Goal: Communication & Community: Answer question/provide support

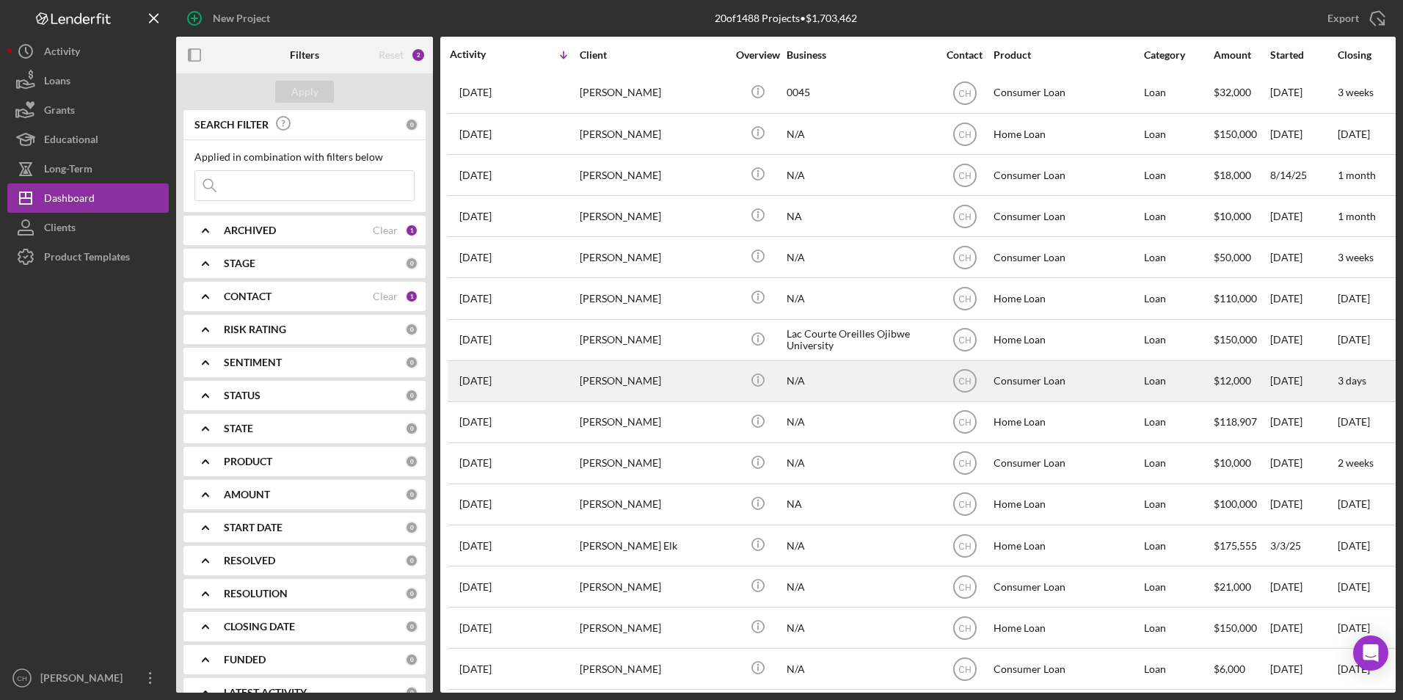
scroll to position [222, 0]
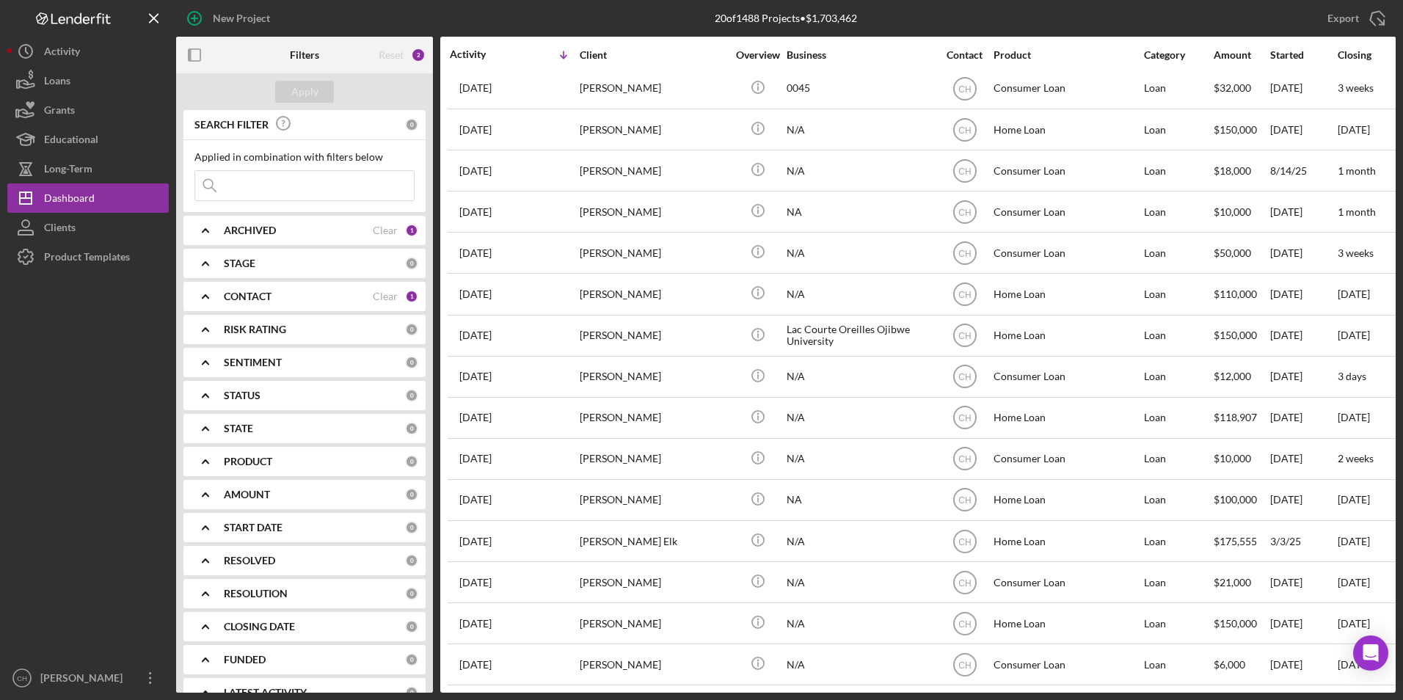
click at [247, 296] on b "CONTACT" at bounding box center [248, 297] width 48 height 12
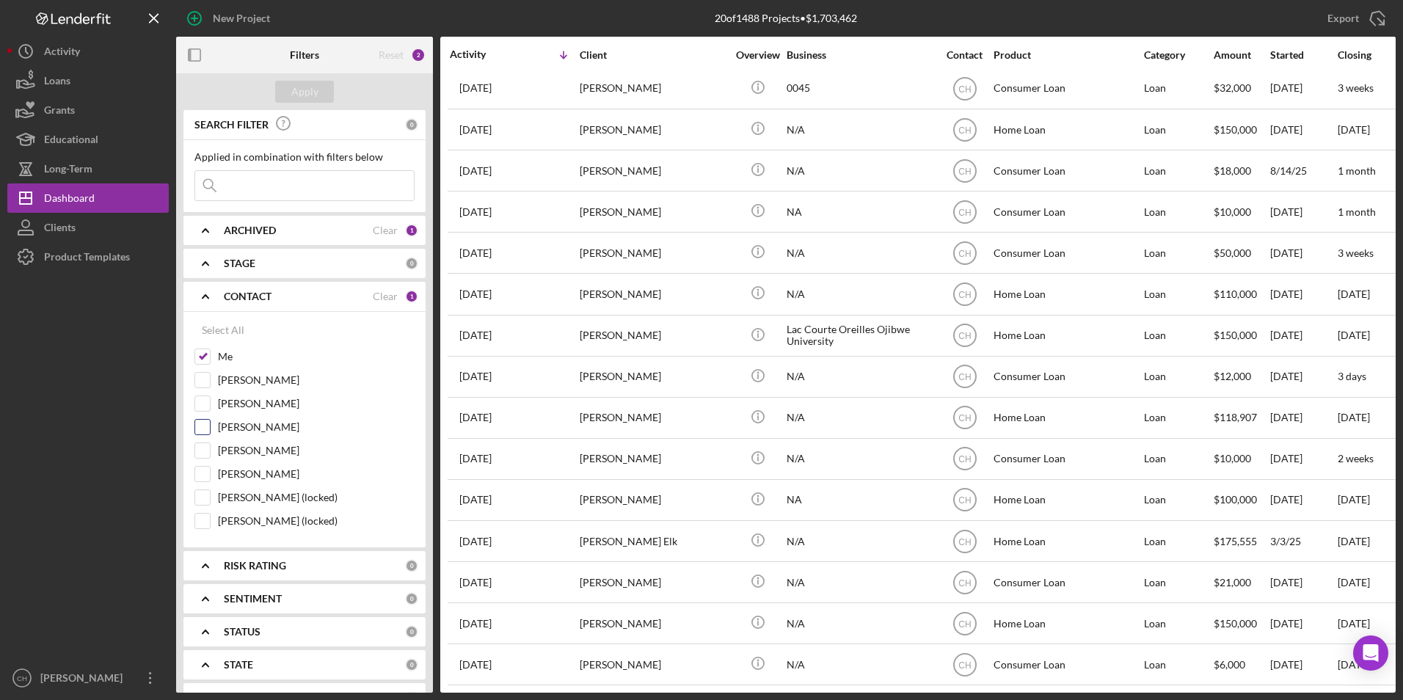
click at [208, 426] on input "[PERSON_NAME]" at bounding box center [202, 427] width 15 height 15
checkbox input "true"
click at [258, 192] on input at bounding box center [304, 185] width 219 height 29
type input "s"
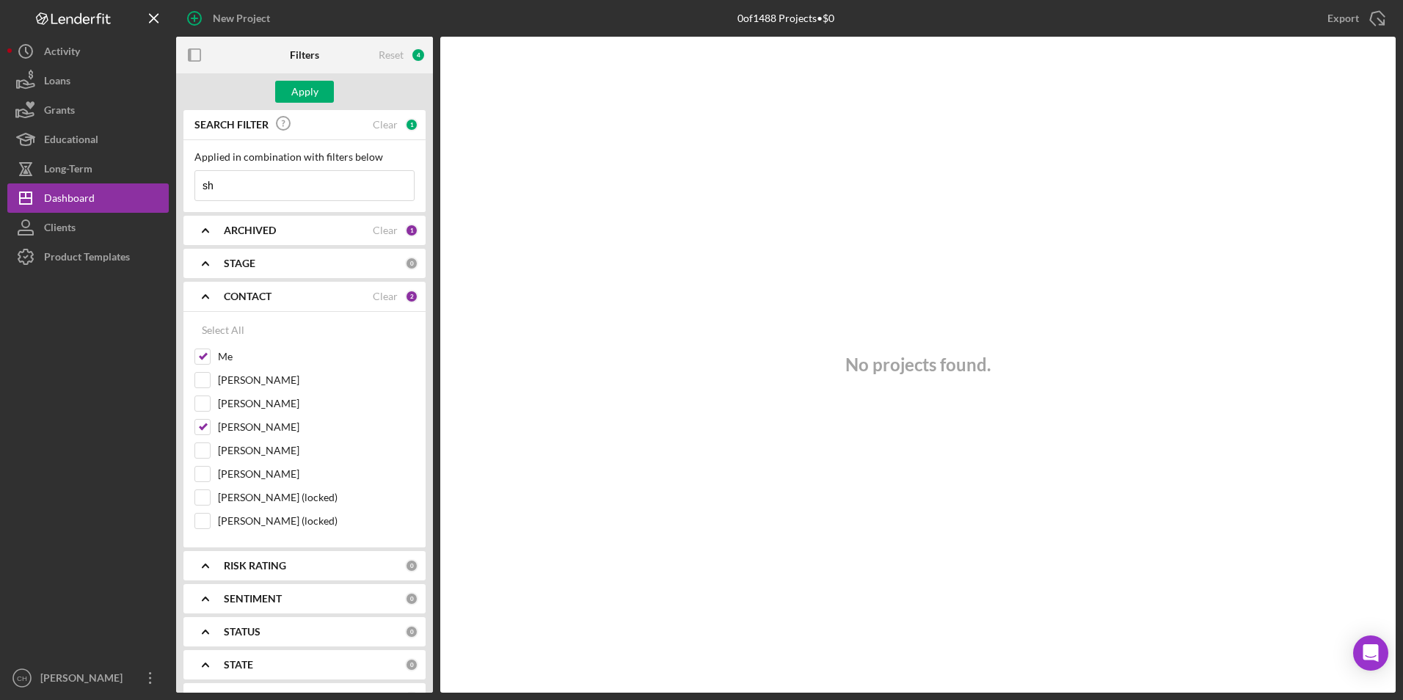
type input "s"
click at [247, 225] on b "ARCHIVED" at bounding box center [250, 231] width 52 height 12
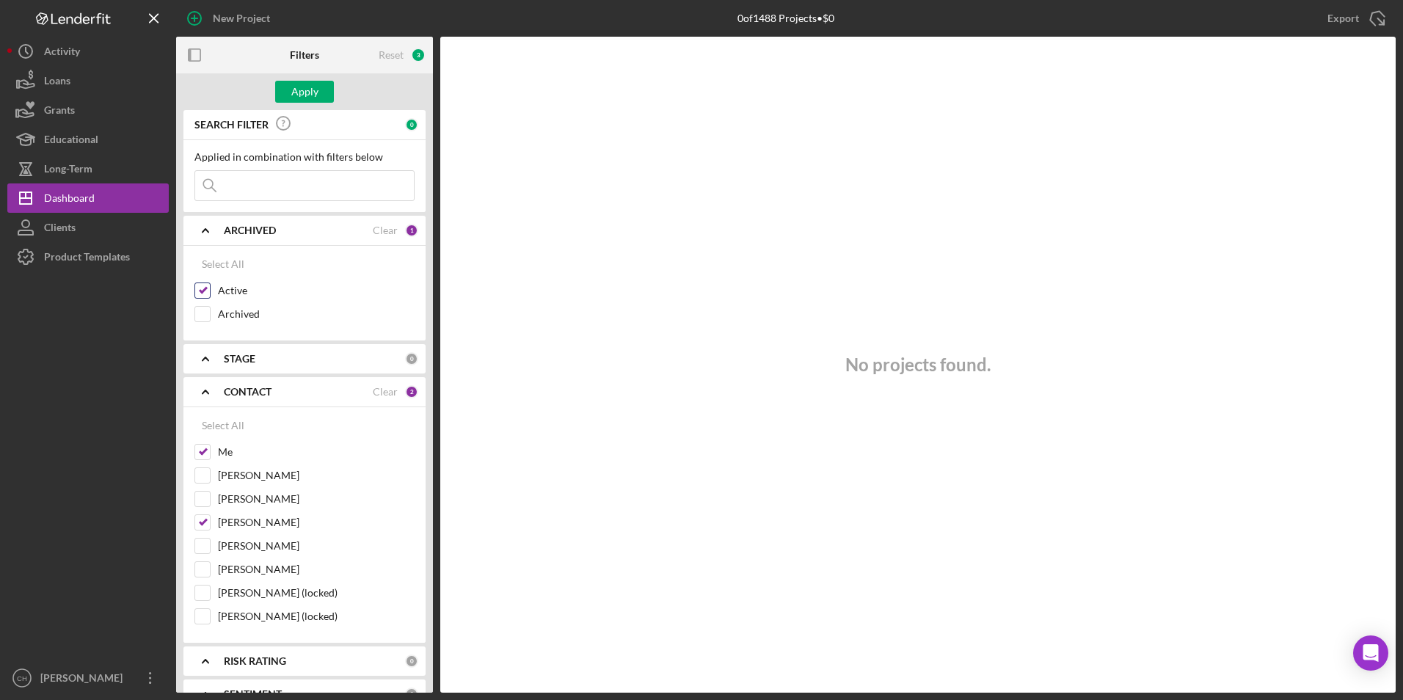
click at [203, 293] on input "Active" at bounding box center [202, 290] width 15 height 15
checkbox input "false"
click at [203, 310] on input "Archived" at bounding box center [202, 314] width 15 height 15
checkbox input "true"
click at [238, 187] on input at bounding box center [304, 185] width 219 height 29
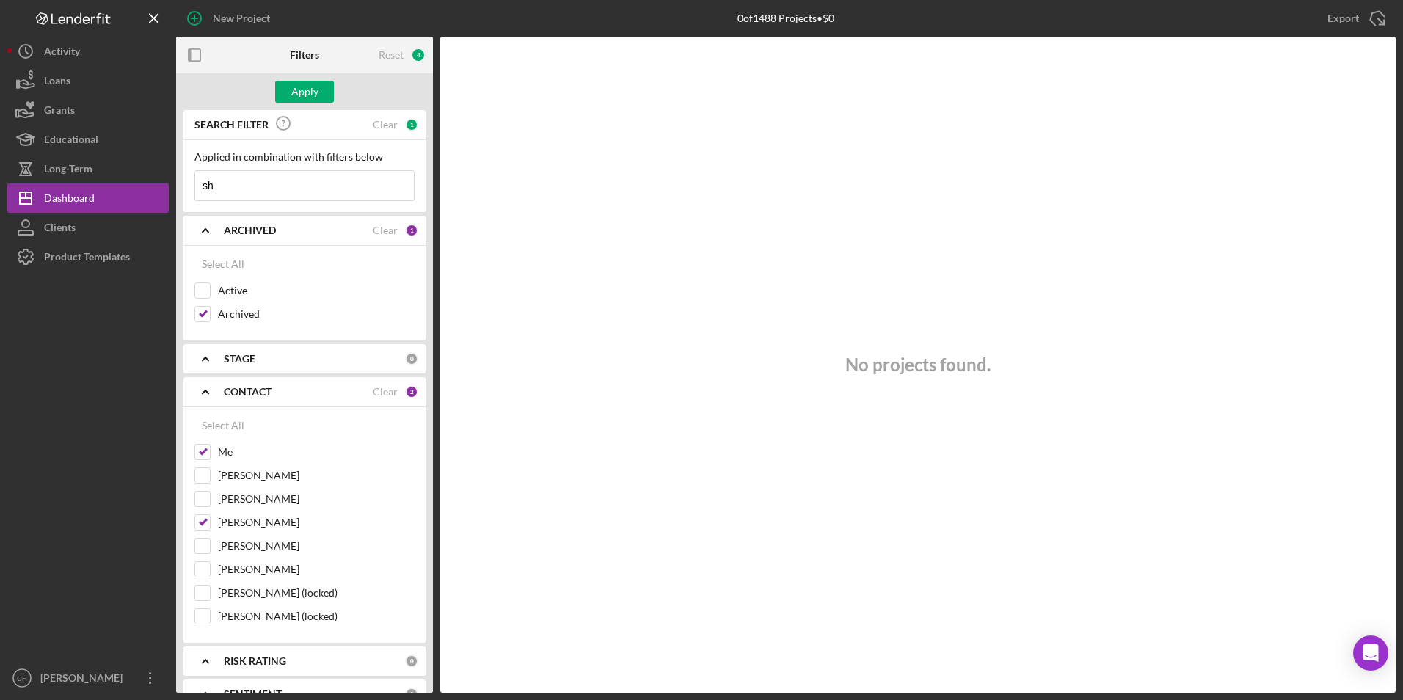
type input "s"
click at [206, 308] on input "Archived" at bounding box center [202, 314] width 15 height 15
checkbox input "false"
click at [204, 289] on input "Active" at bounding box center [202, 290] width 15 height 15
checkbox input "true"
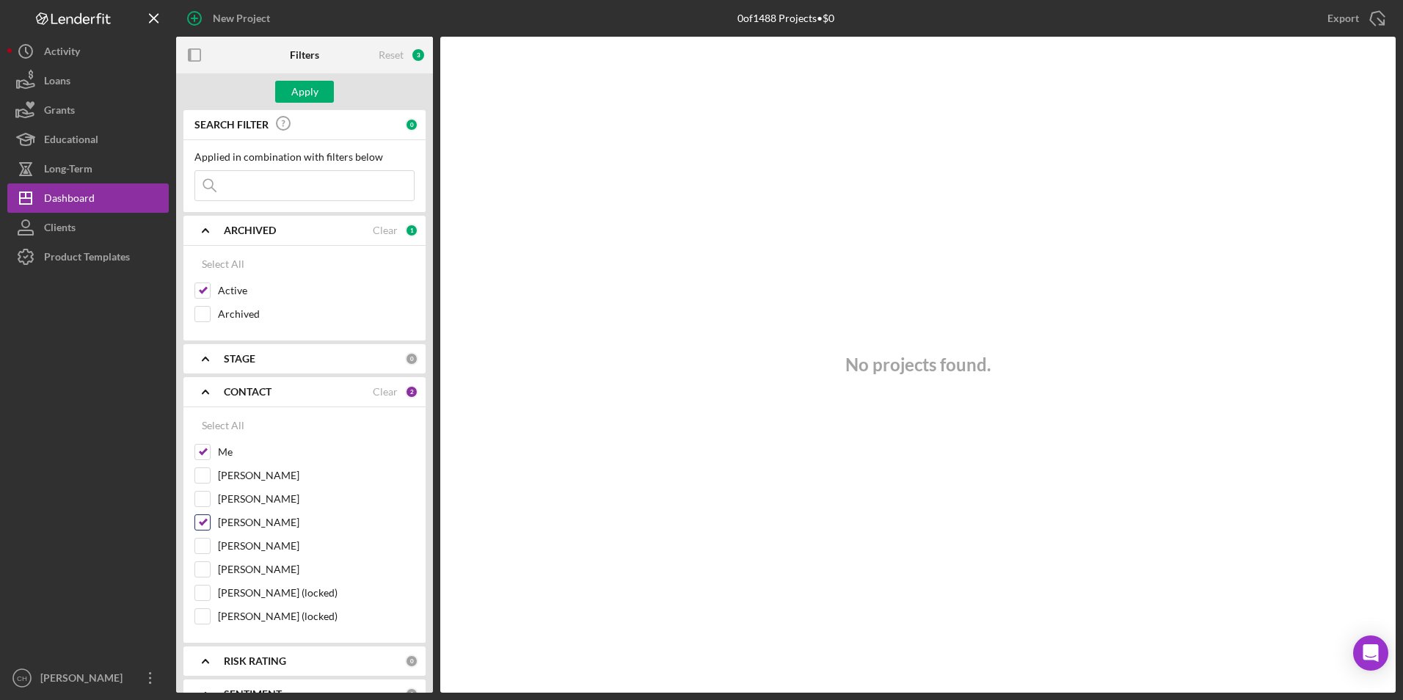
click at [203, 525] on input "[PERSON_NAME]" at bounding box center [202, 522] width 15 height 15
checkbox input "false"
click at [302, 101] on div "Apply" at bounding box center [304, 92] width 27 height 22
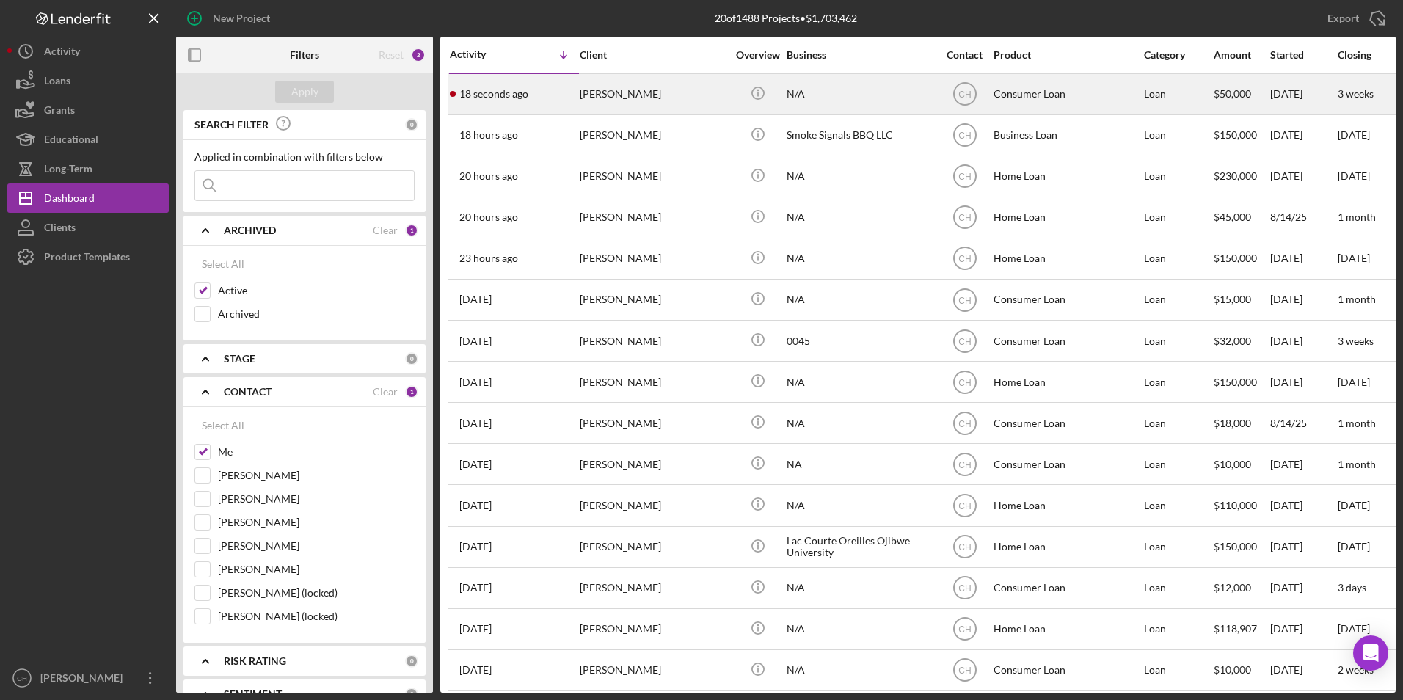
click at [628, 87] on div "[PERSON_NAME]" at bounding box center [653, 94] width 147 height 39
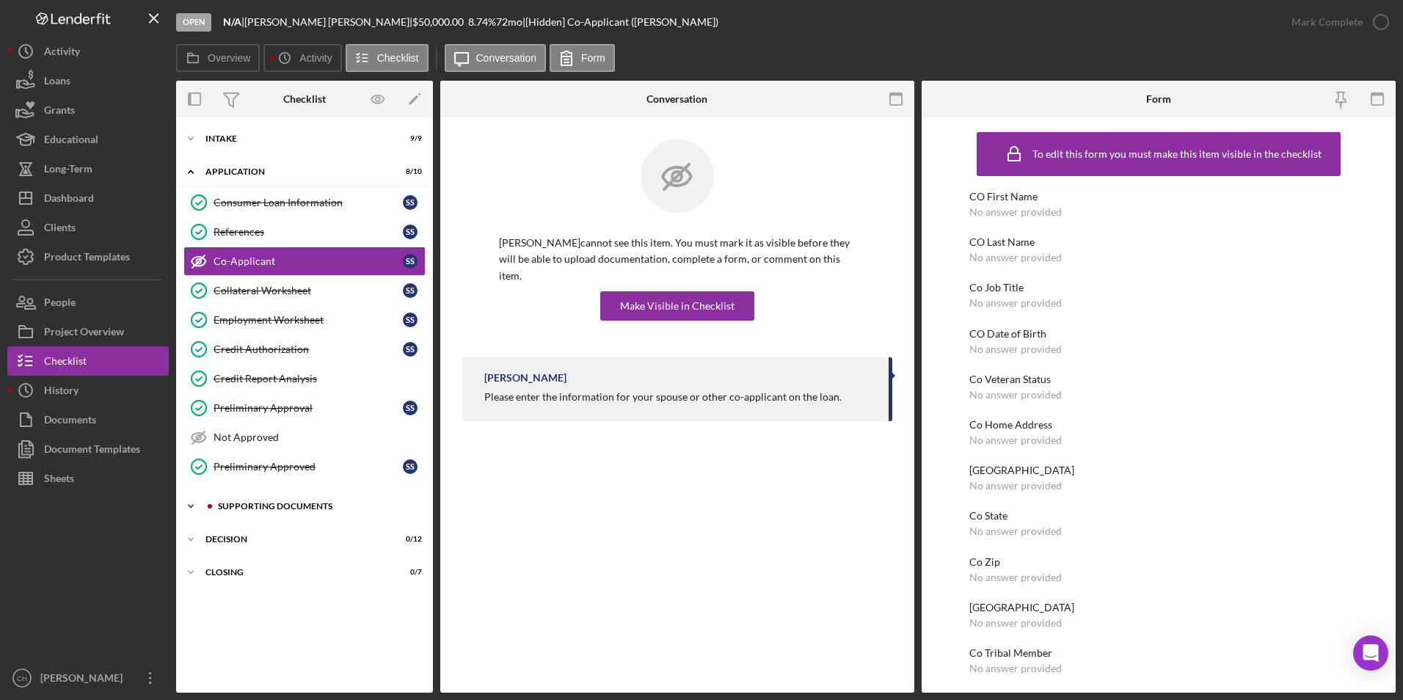
click at [236, 501] on div "Icon/Expander Supporting Documents 7 / 10" at bounding box center [304, 506] width 257 height 29
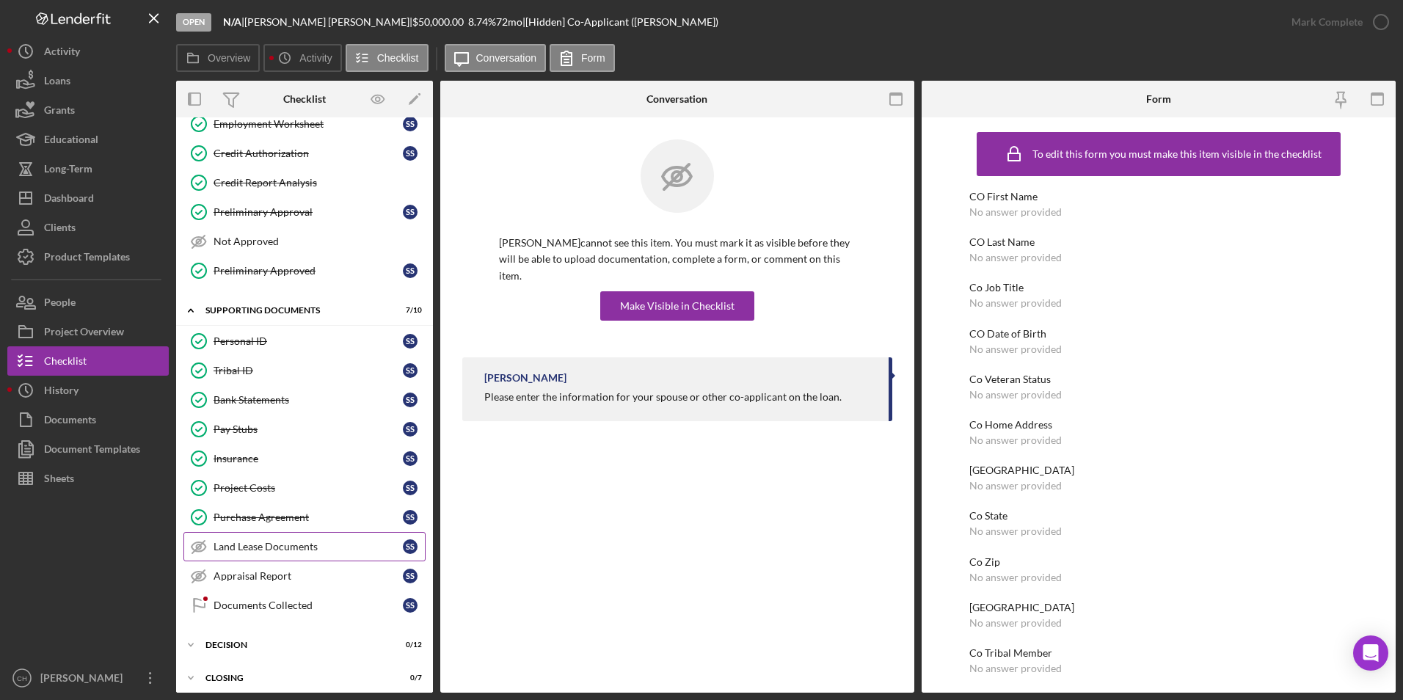
scroll to position [204, 0]
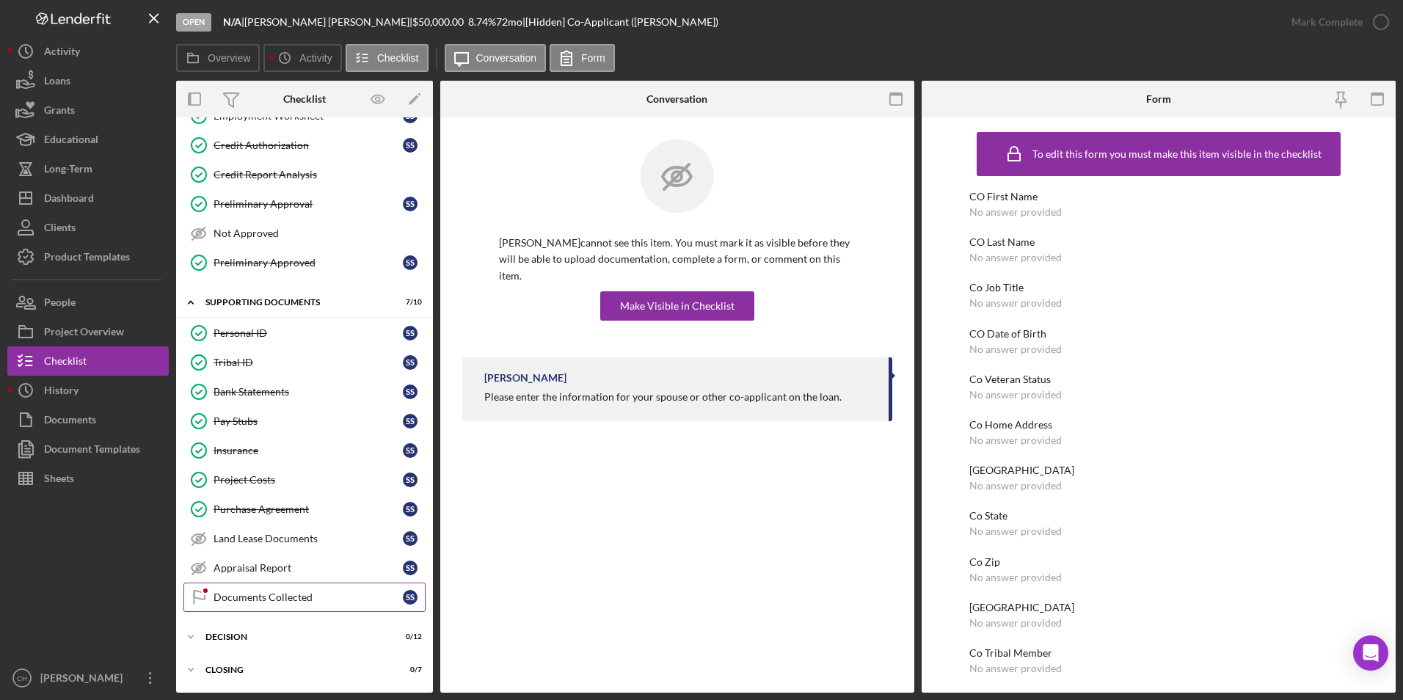
click at [250, 593] on div "Documents Collected" at bounding box center [308, 597] width 189 height 12
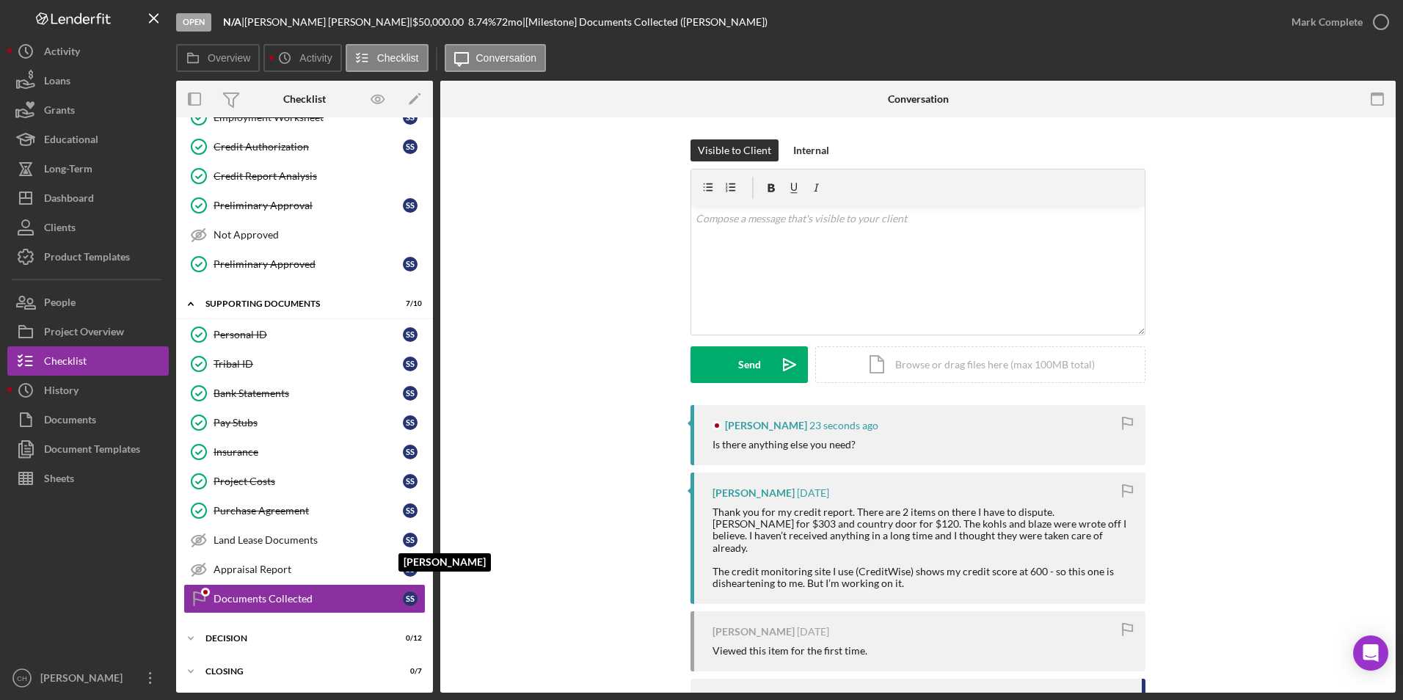
scroll to position [204, 0]
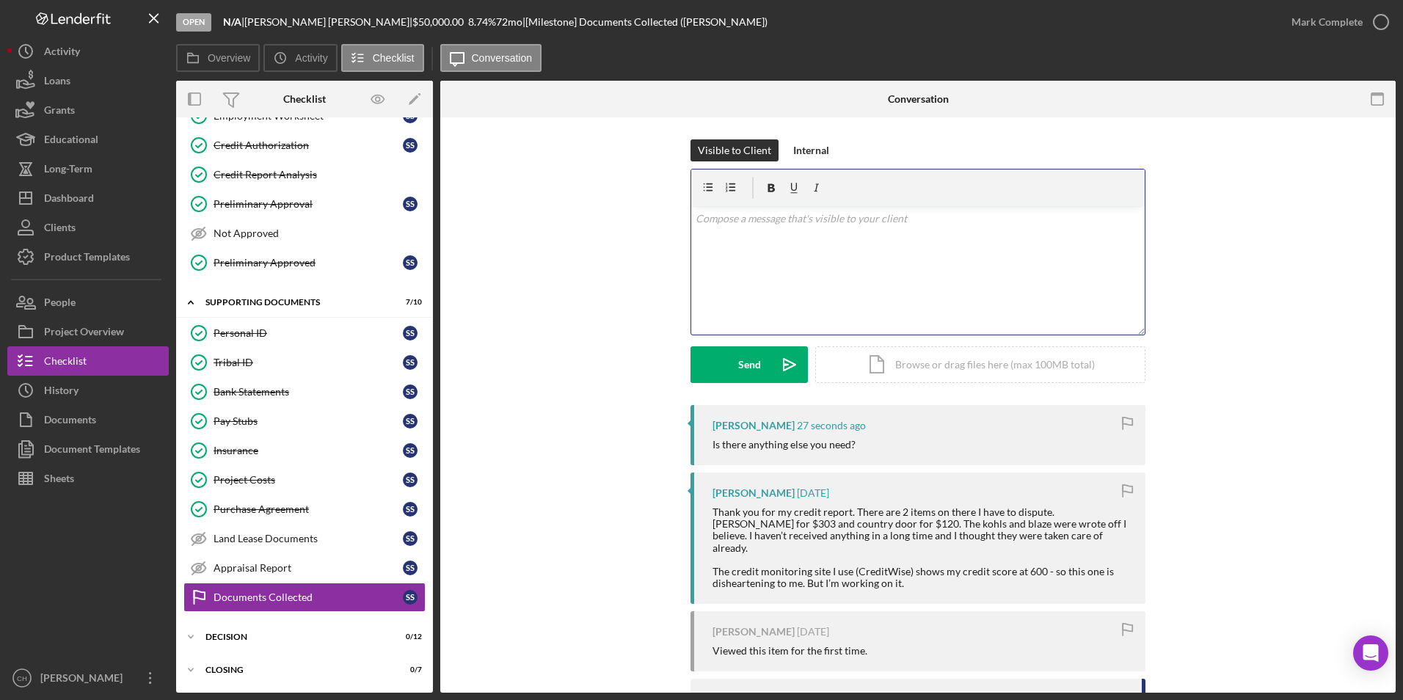
click at [739, 227] on div "v Color teal Color pink Remove color Add row above Add row below Add column bef…" at bounding box center [917, 270] width 453 height 128
click at [819, 238] on p "I need documentation that you disputed the two below on your credit report. Whe…" at bounding box center [918, 227] width 445 height 33
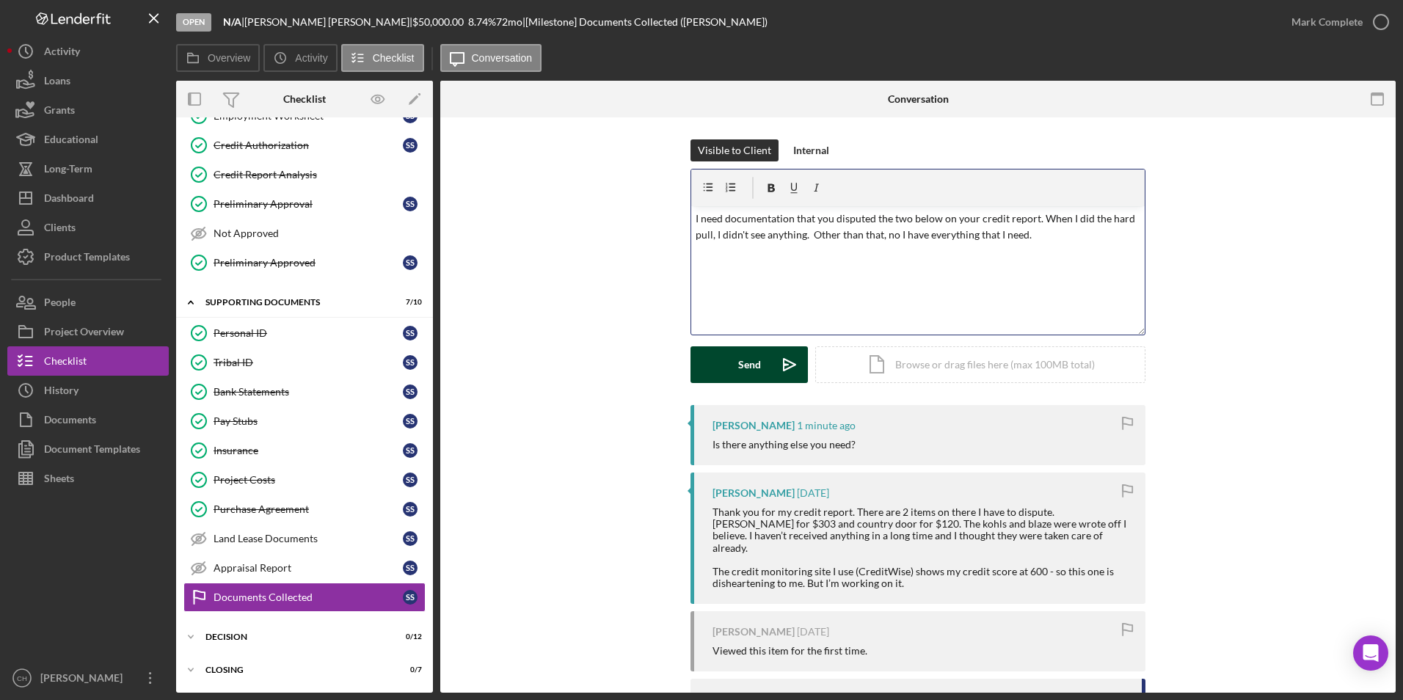
click at [723, 371] on button "Send Icon/icon-invite-send" at bounding box center [748, 364] width 117 height 37
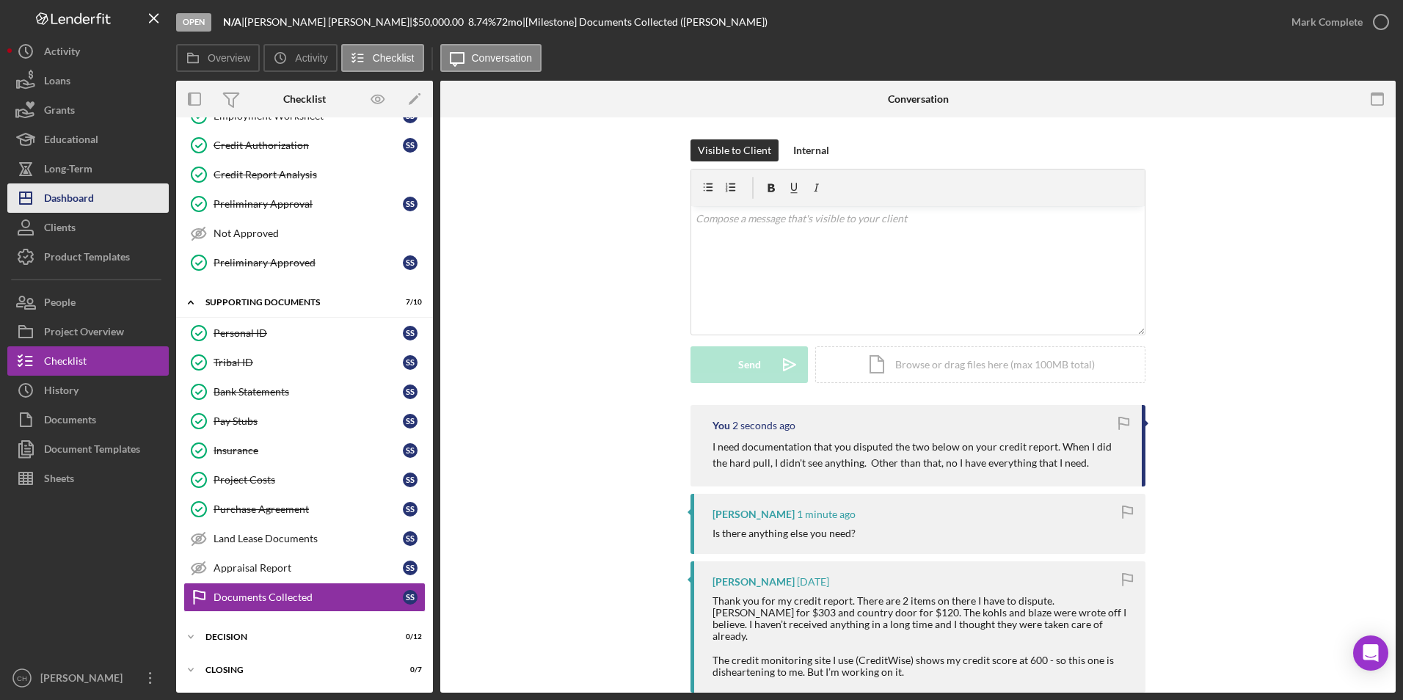
click at [91, 200] on div "Dashboard" at bounding box center [69, 199] width 50 height 33
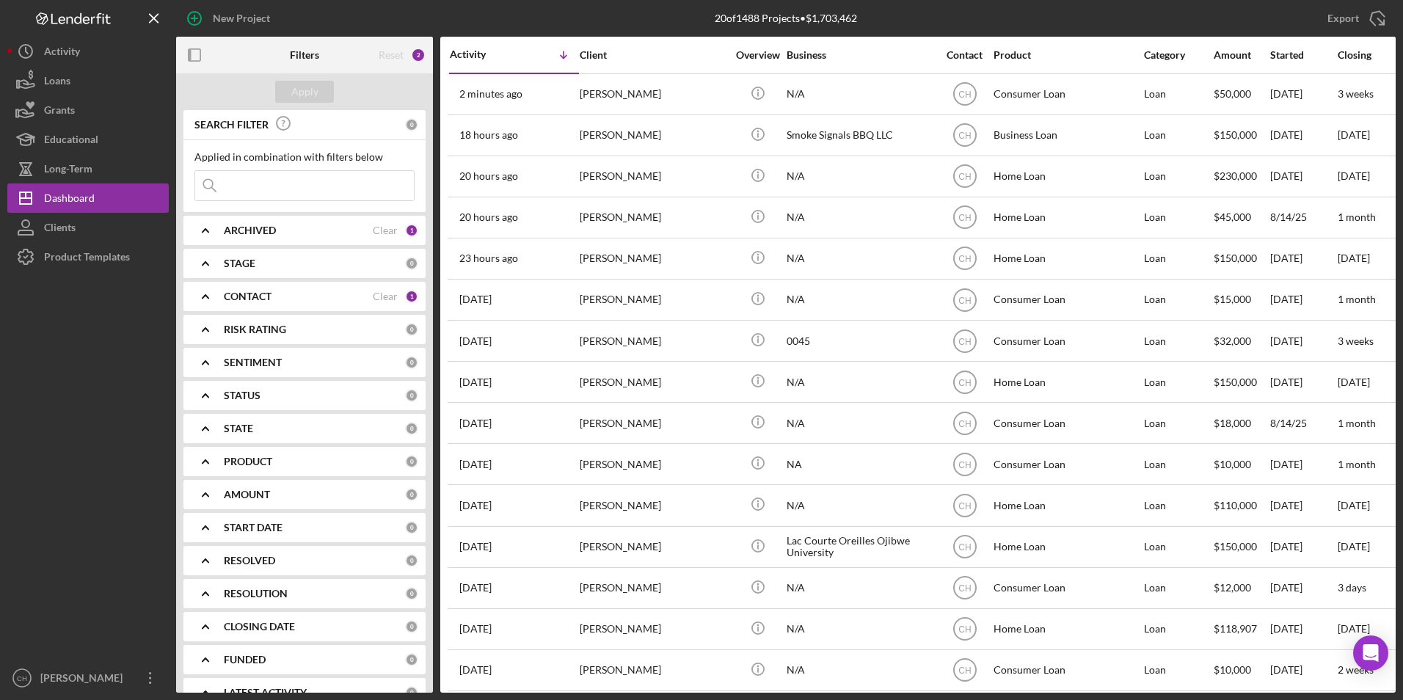
click at [271, 297] on b "CONTACT" at bounding box center [248, 297] width 48 height 12
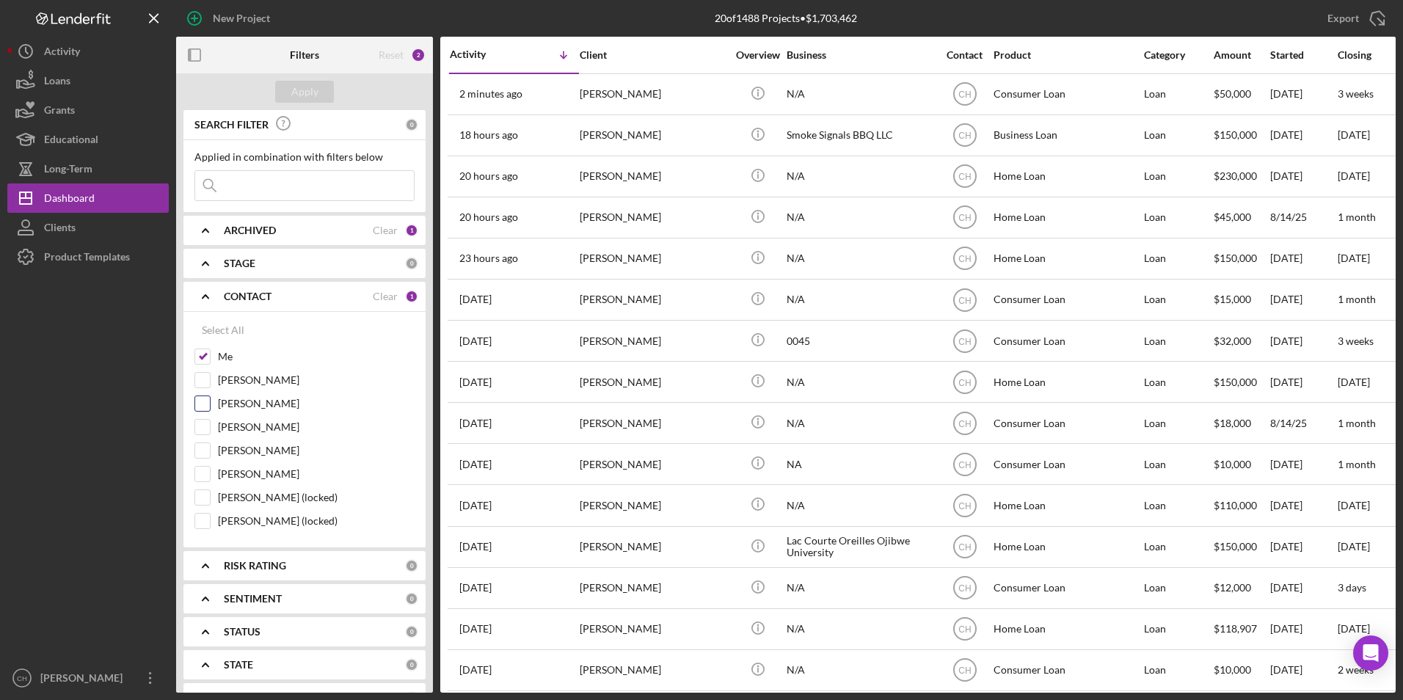
click at [208, 408] on input "[PERSON_NAME]" at bounding box center [202, 403] width 15 height 15
checkbox input "true"
click at [205, 470] on input "[PERSON_NAME]" at bounding box center [202, 474] width 15 height 15
checkbox input "true"
click at [305, 88] on div "Apply" at bounding box center [304, 92] width 27 height 22
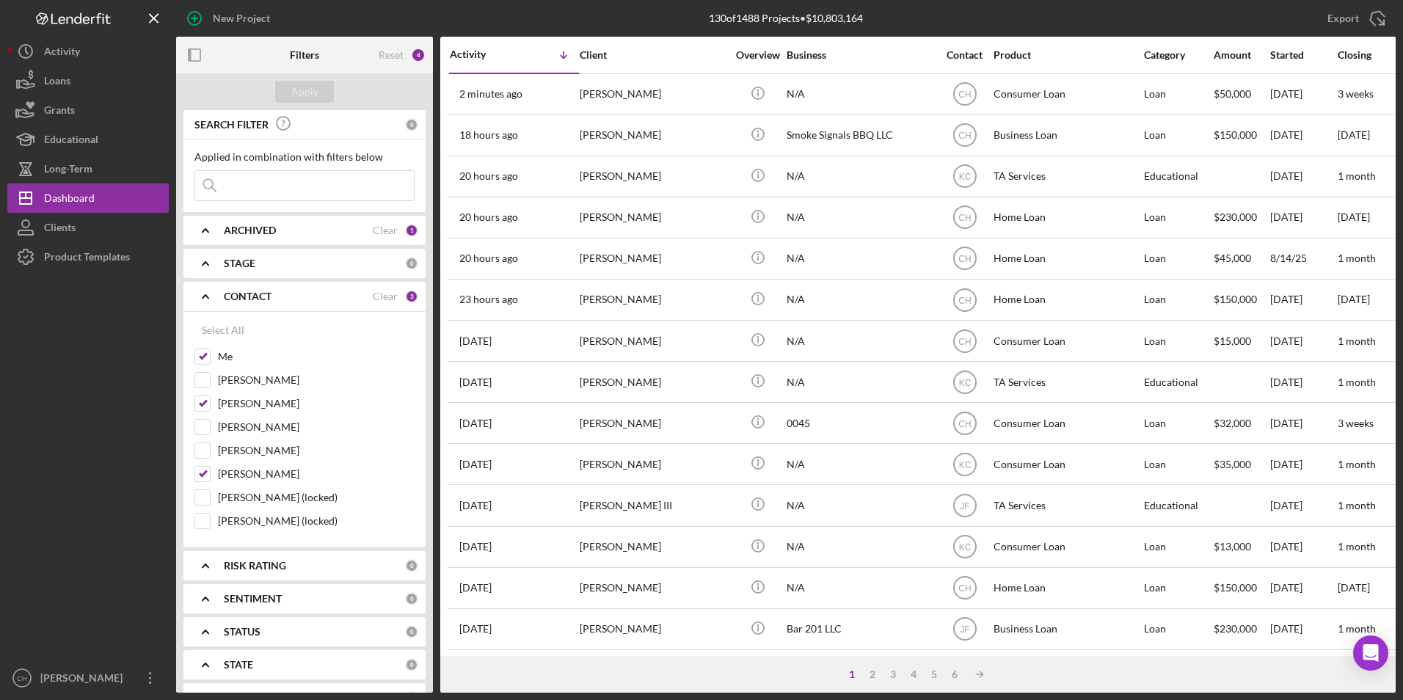
click at [279, 187] on input at bounding box center [304, 185] width 219 height 29
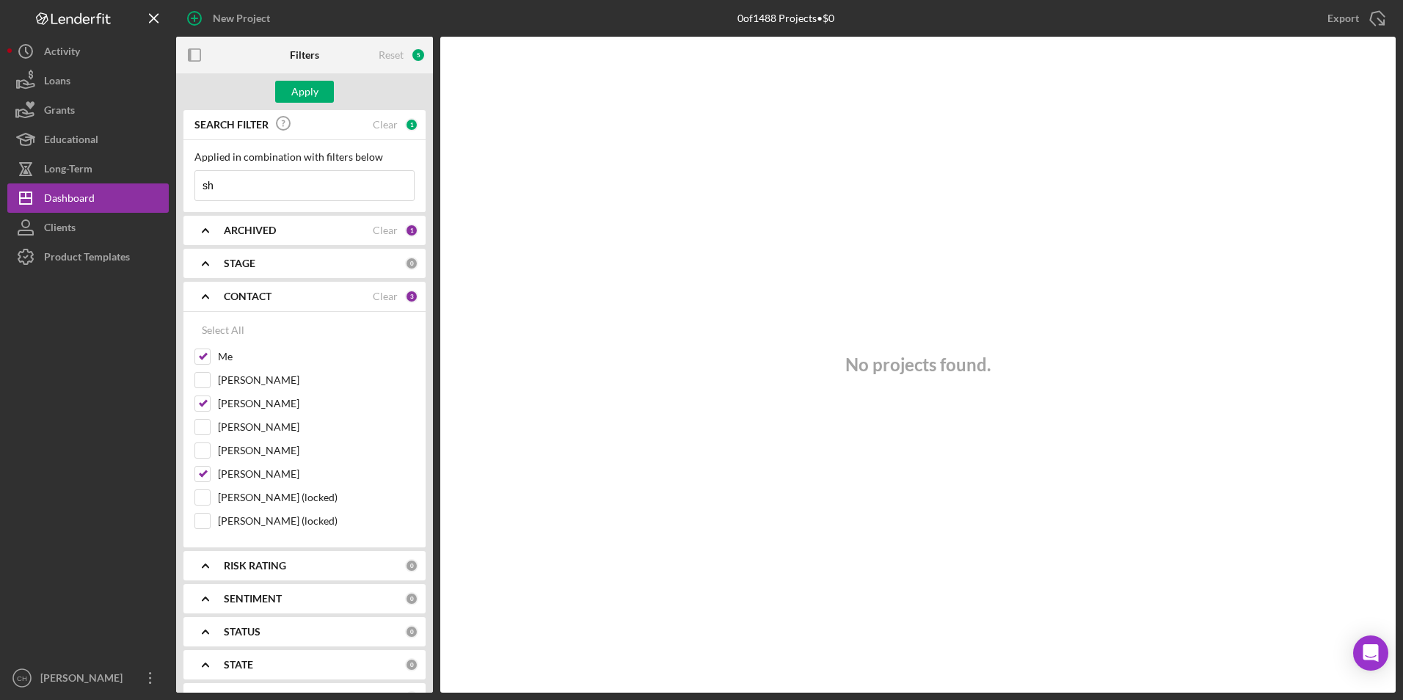
type input "s"
click at [249, 231] on b "ARCHIVED" at bounding box center [250, 231] width 52 height 12
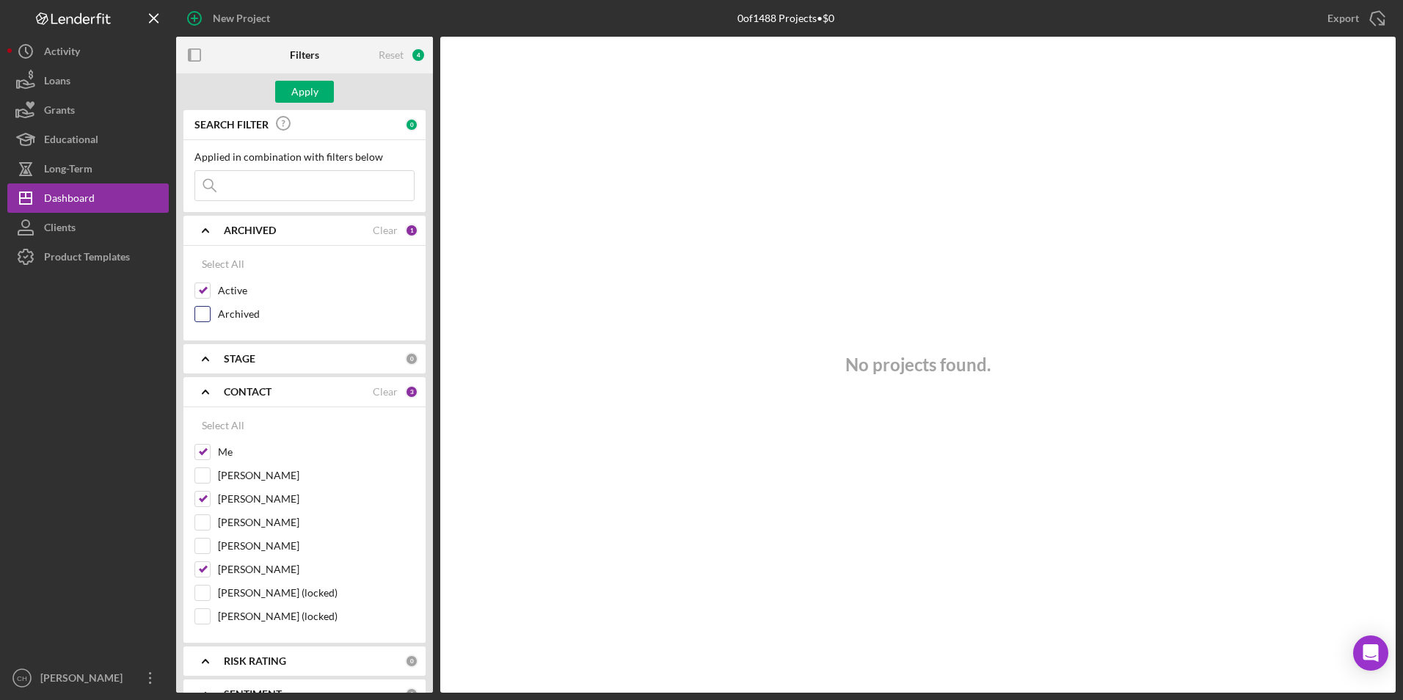
click at [201, 313] on input "Archived" at bounding box center [202, 314] width 15 height 15
checkbox input "true"
click at [241, 183] on input at bounding box center [304, 185] width 219 height 29
type input "shawbow"
click at [204, 522] on input "[PERSON_NAME]" at bounding box center [202, 522] width 15 height 15
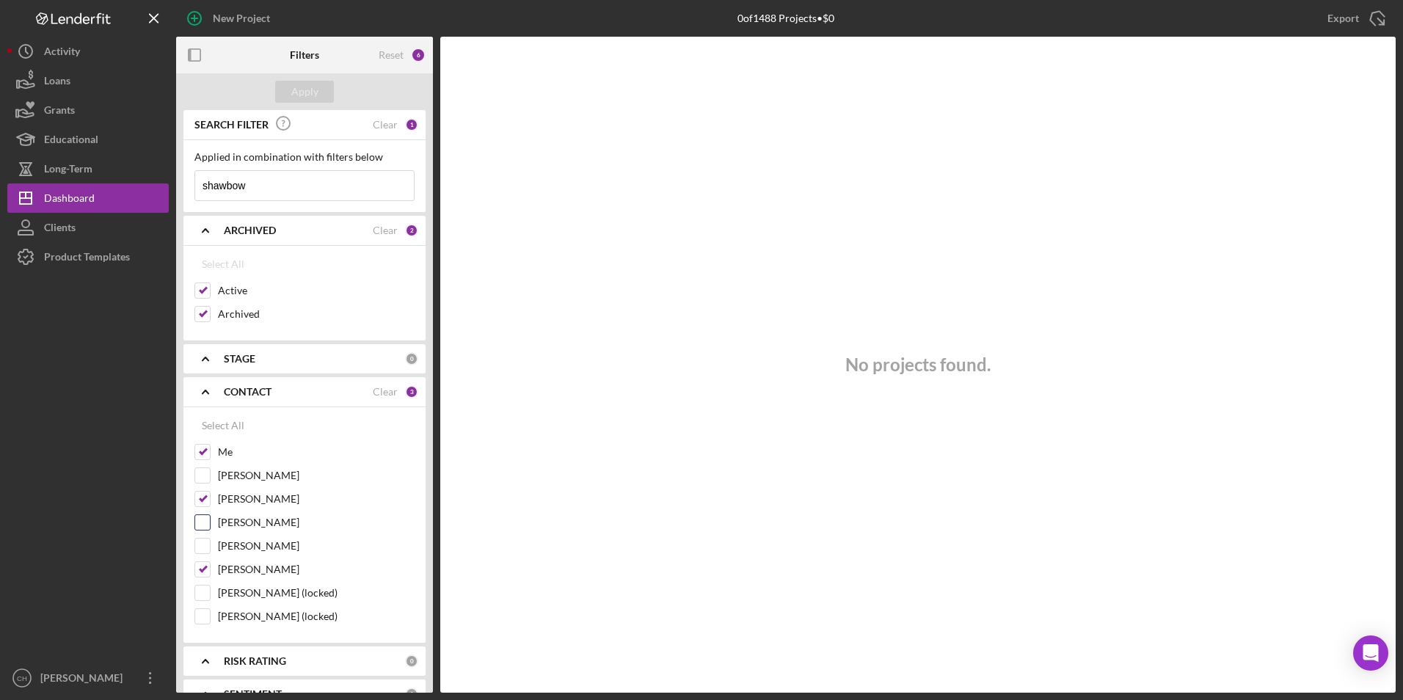
checkbox input "true"
click at [310, 95] on div "Apply" at bounding box center [304, 92] width 27 height 22
click at [200, 617] on input "[PERSON_NAME] (locked)" at bounding box center [202, 616] width 15 height 15
checkbox input "true"
click at [307, 98] on div "Apply" at bounding box center [304, 92] width 27 height 22
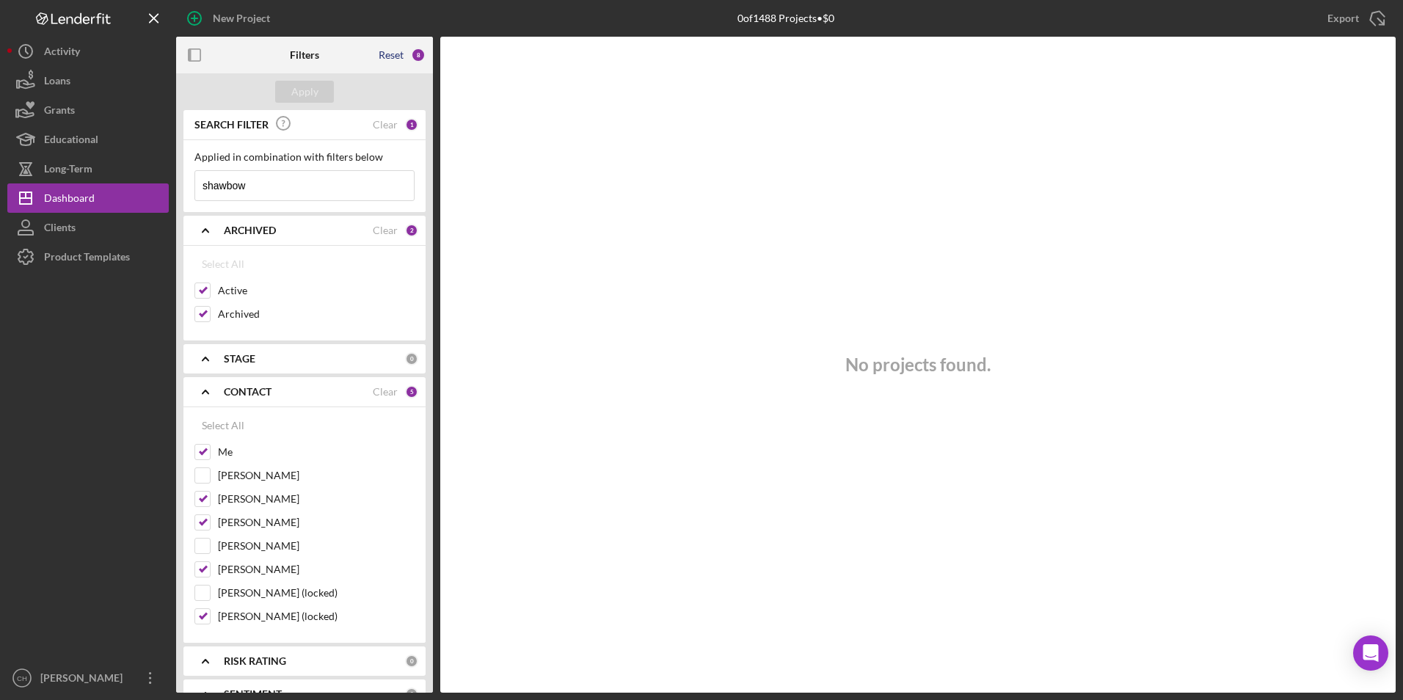
click at [387, 54] on div "Reset" at bounding box center [391, 55] width 25 height 12
checkbox input "false"
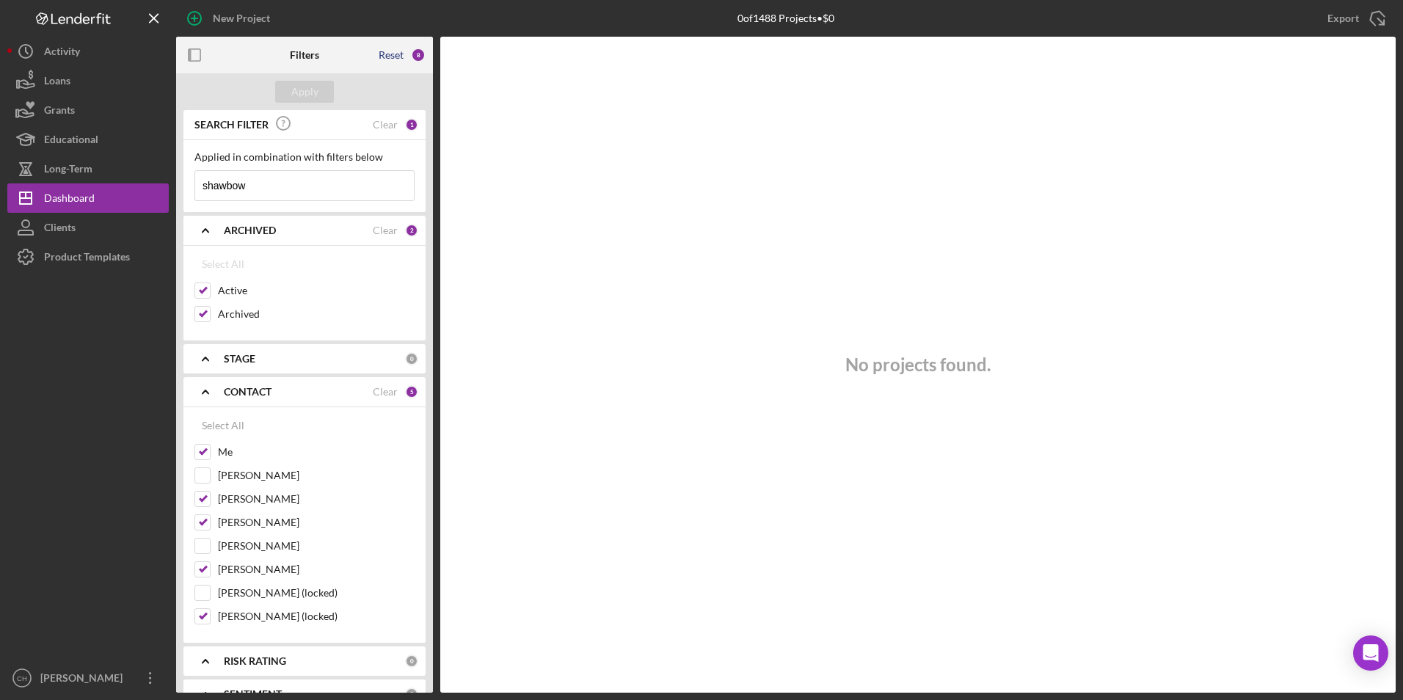
checkbox input "false"
click at [307, 95] on div "Apply" at bounding box center [304, 92] width 27 height 22
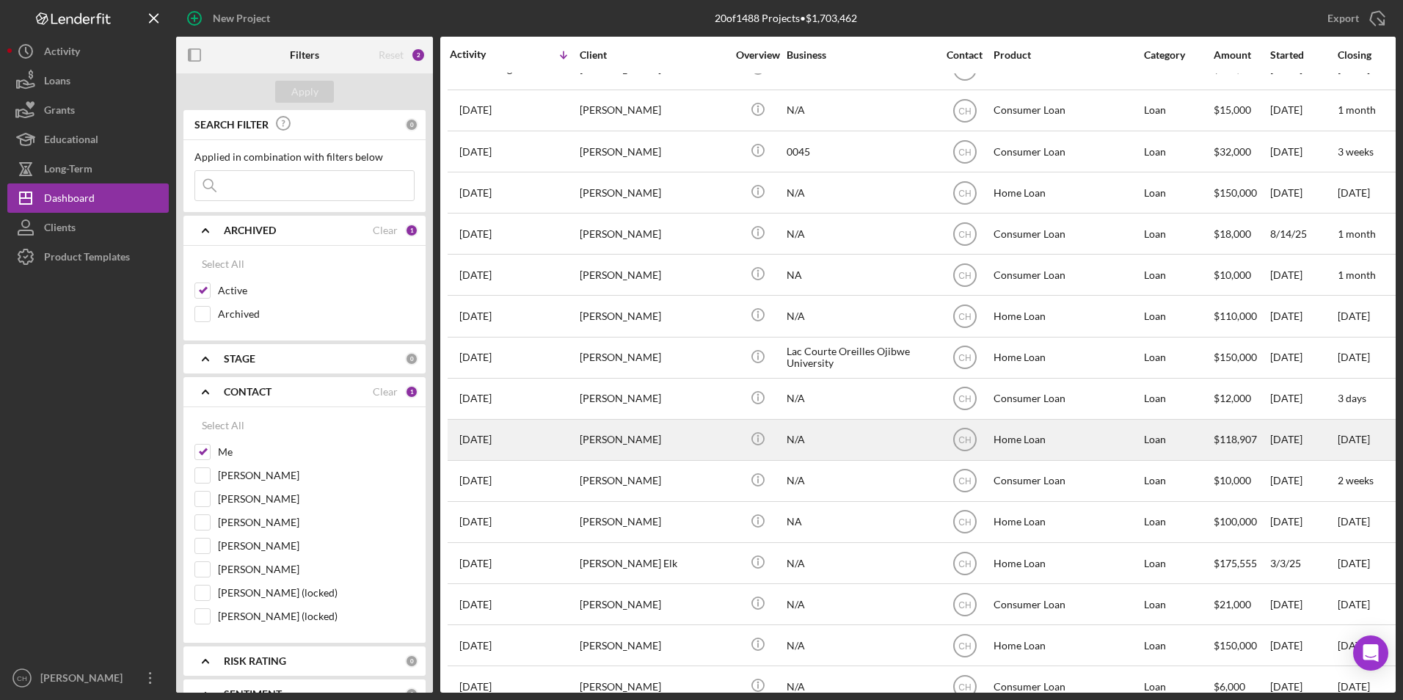
scroll to position [222, 0]
